Goal: Go to known website: Access a specific website the user already knows

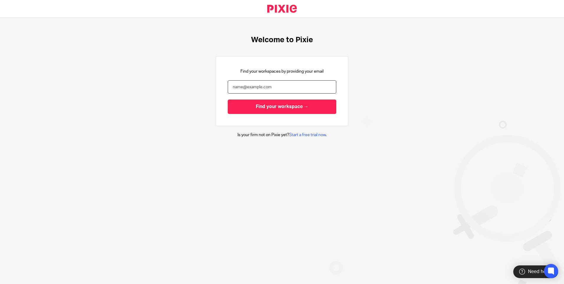
click at [250, 85] on input "email" at bounding box center [282, 86] width 109 height 13
type input "[PERSON_NAME][EMAIL_ADDRESS][DOMAIN_NAME]"
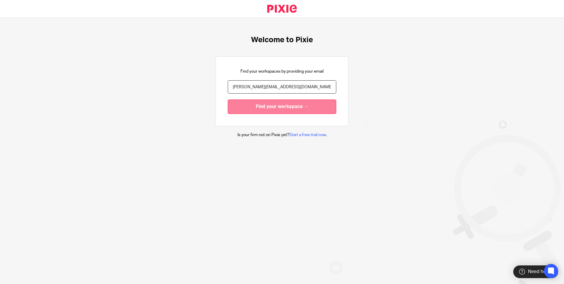
click at [254, 109] on input "Find your workspace →" at bounding box center [282, 106] width 109 height 14
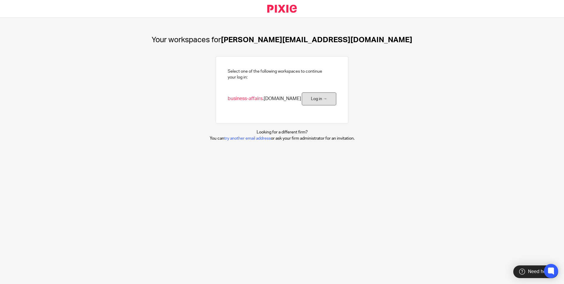
click at [313, 100] on link "Log in →" at bounding box center [319, 98] width 35 height 13
